Goal: Task Accomplishment & Management: Use online tool/utility

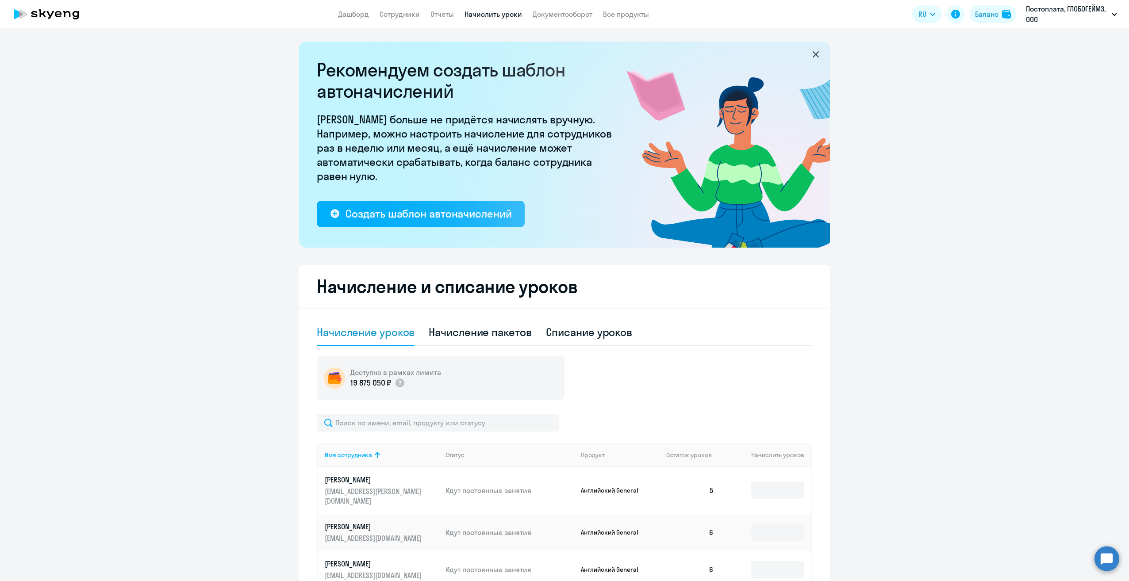
select select "10"
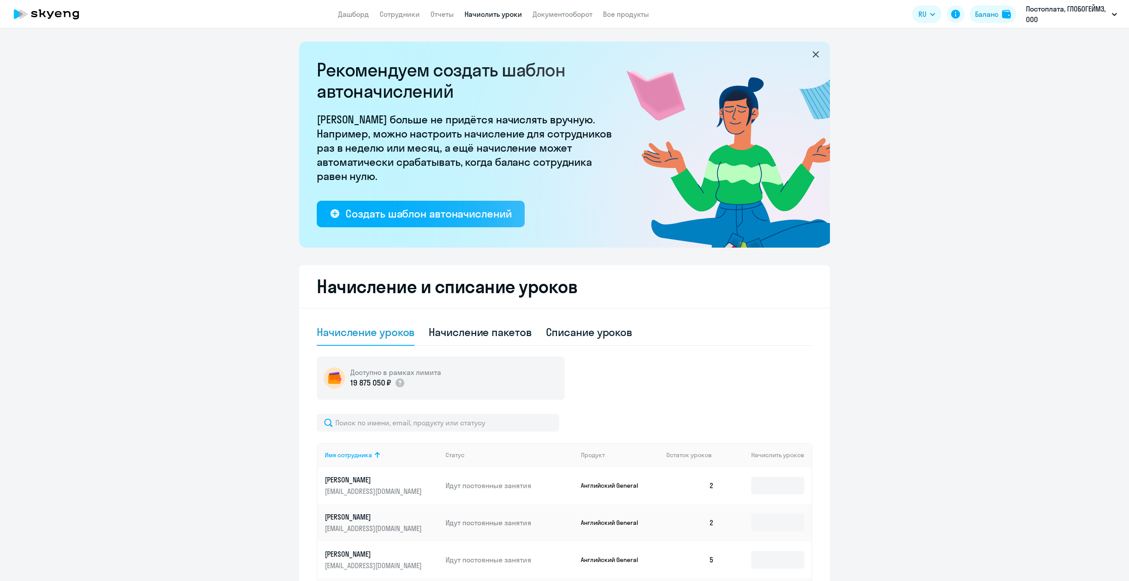
select select "10"
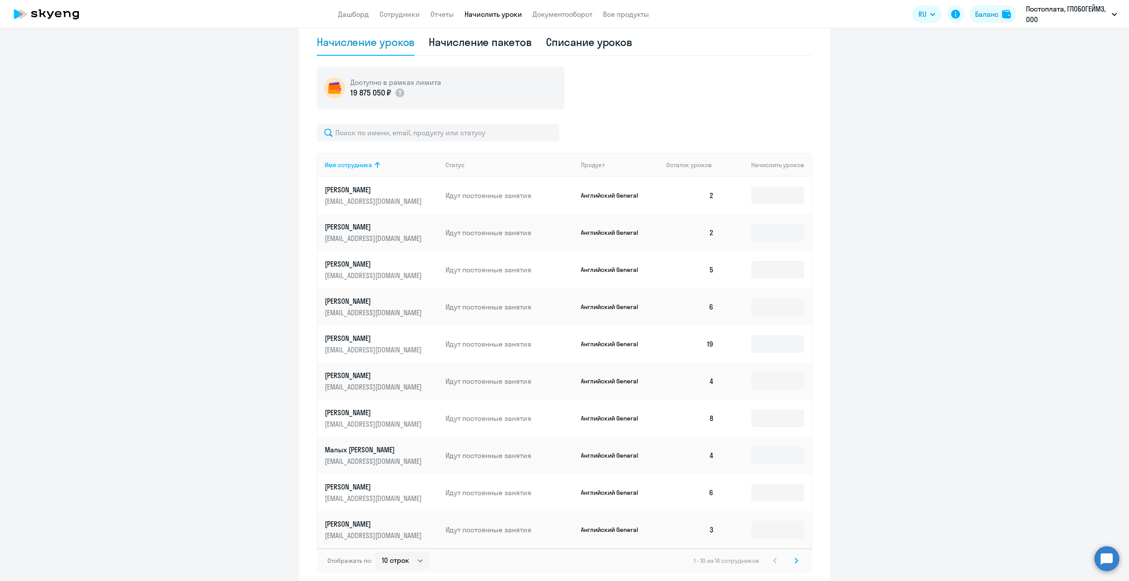
scroll to position [332, 0]
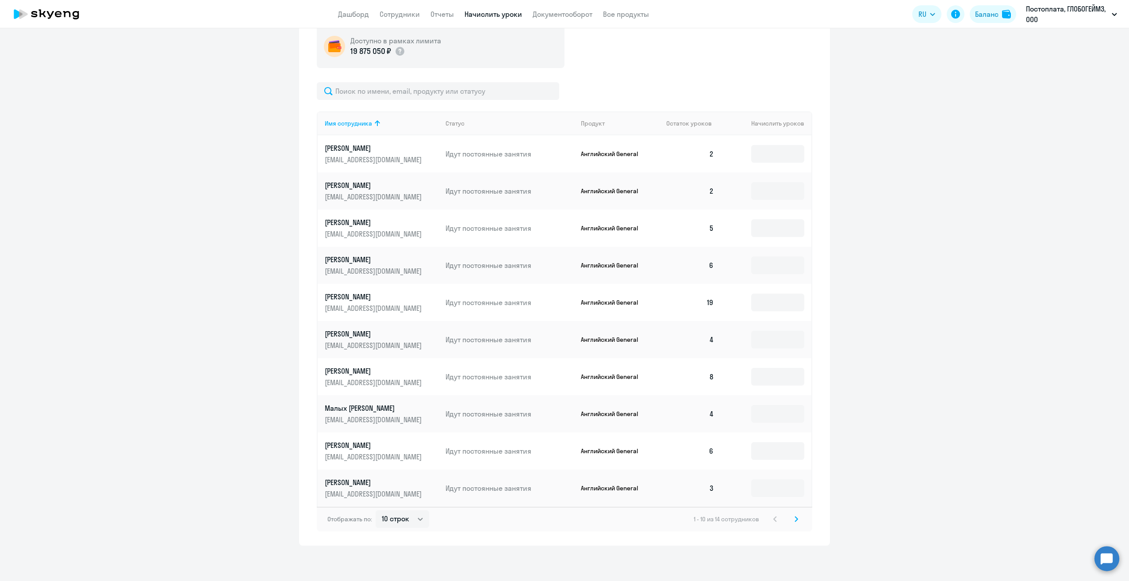
click at [794, 519] on icon at bounding box center [796, 519] width 4 height 6
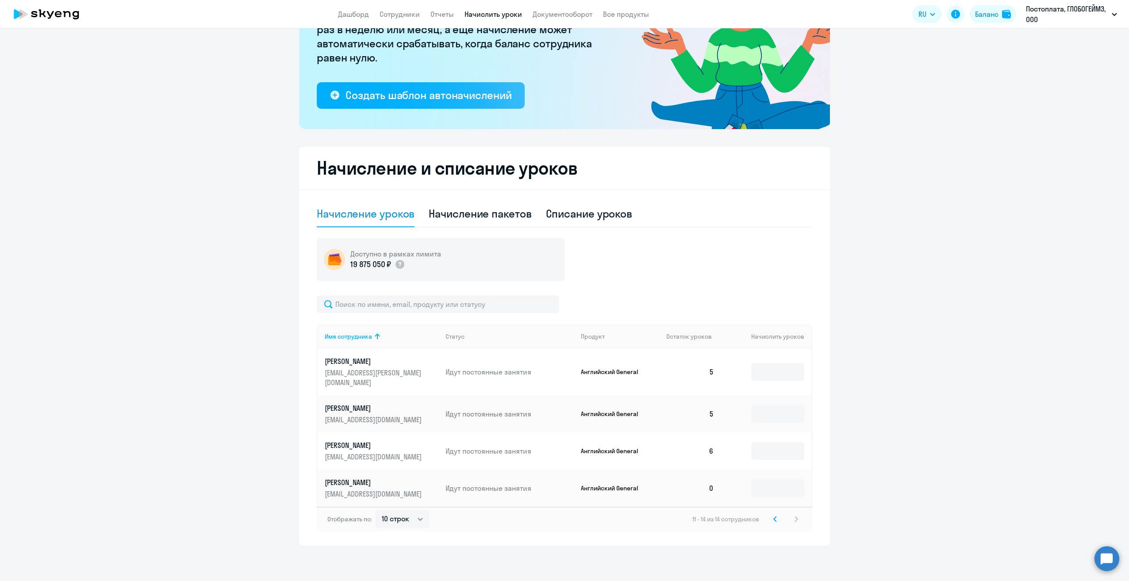
scroll to position [109, 0]
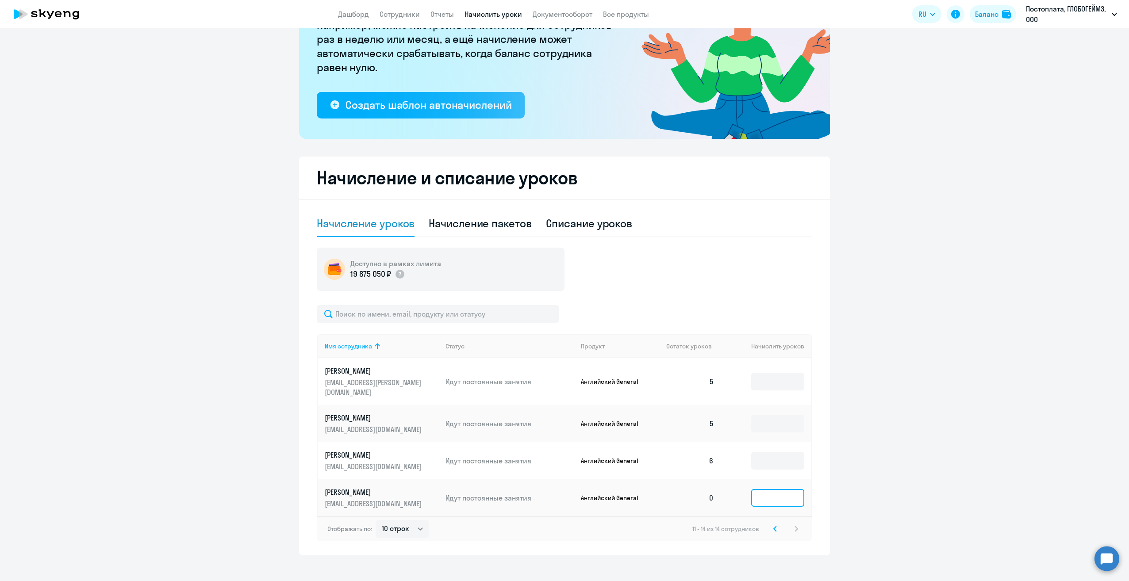
click at [772, 489] on input at bounding box center [777, 498] width 53 height 18
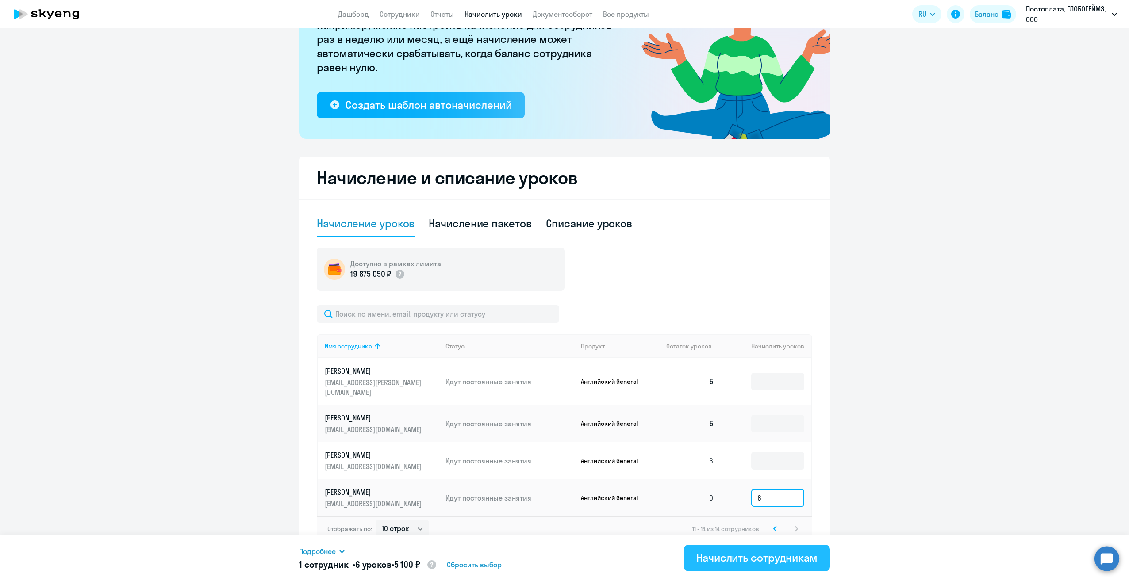
type input "6"
click at [754, 553] on div "Начислить сотрудникам" at bounding box center [756, 558] width 121 height 14
